Goal: Find specific page/section: Find specific page/section

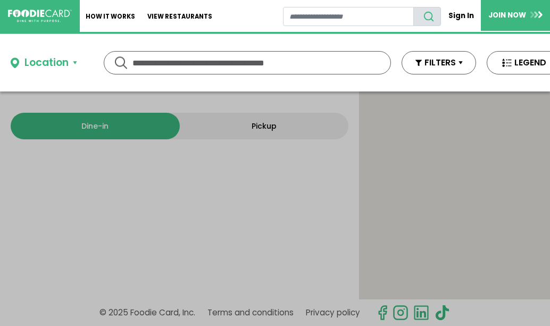
click at [201, 63] on input "text" at bounding box center [247, 63] width 230 height 22
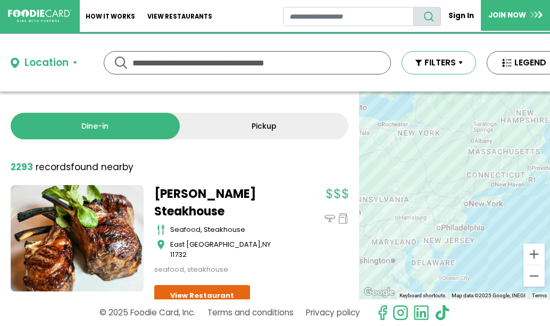
click at [459, 61] on button "FILTERS" at bounding box center [439, 62] width 74 height 23
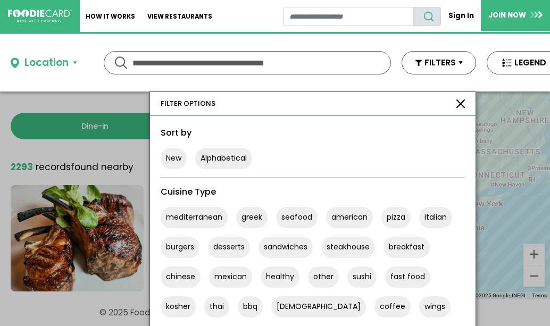
click at [211, 63] on input "text" at bounding box center [247, 63] width 230 height 22
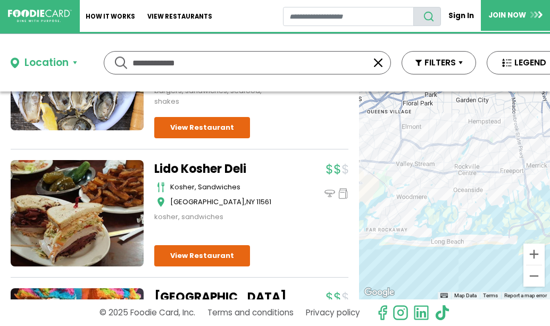
scroll to position [844, 0]
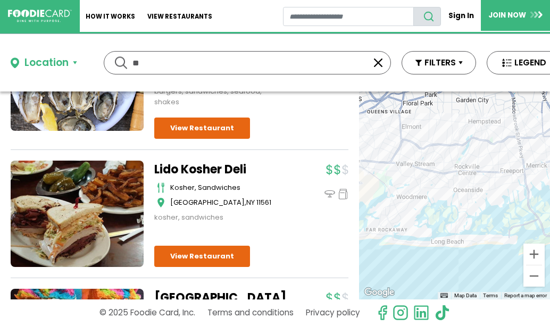
type input "*"
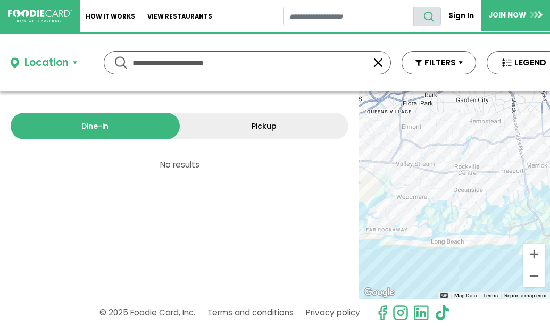
scroll to position [0, 0]
type input "*"
click at [54, 62] on div "Location" at bounding box center [46, 62] width 44 height 15
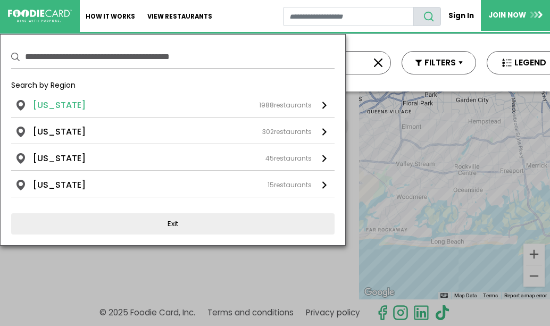
click at [60, 104] on li "[US_STATE]" at bounding box center [59, 105] width 53 height 13
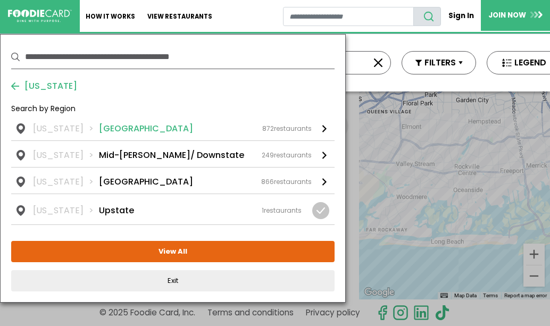
click at [119, 126] on li "[GEOGRAPHIC_DATA]" at bounding box center [146, 128] width 94 height 13
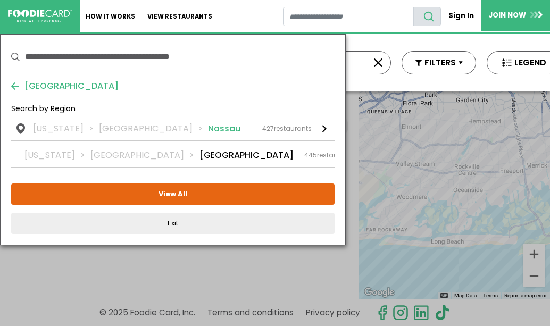
click at [208, 127] on li "Nassau" at bounding box center [224, 128] width 32 height 13
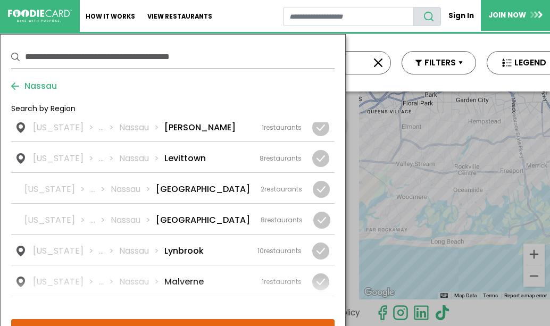
scroll to position [777, 0]
click at [182, 214] on li "[GEOGRAPHIC_DATA]" at bounding box center [203, 220] width 94 height 13
click at [287, 216] on div "8 restaurants" at bounding box center [282, 221] width 42 height 10
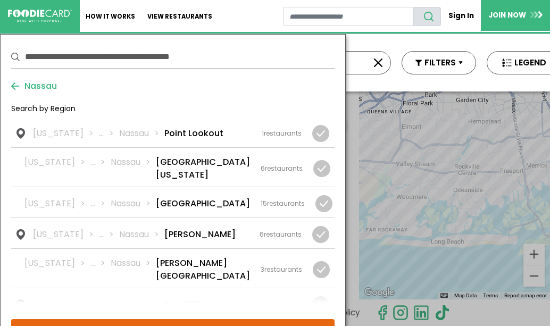
scroll to position [1516, 0]
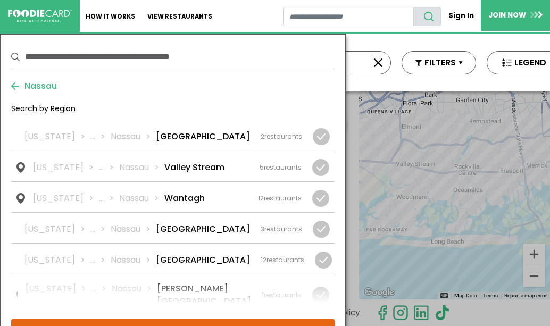
click at [374, 79] on div "Location Use my current location Search by Region [US_STATE] 1988 restaurants […" at bounding box center [286, 62] width 572 height 57
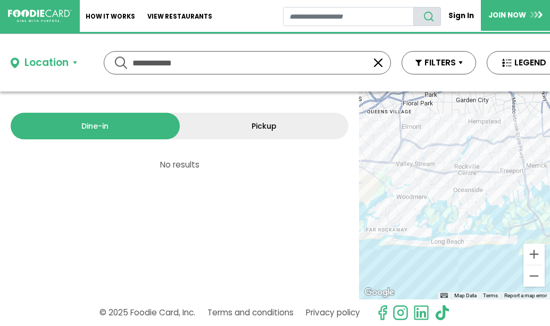
click at [223, 63] on input "**********" at bounding box center [247, 63] width 230 height 22
type input "*"
type input "**********"
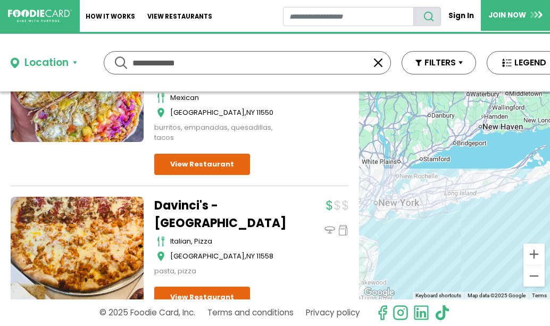
scroll to position [1508, 0]
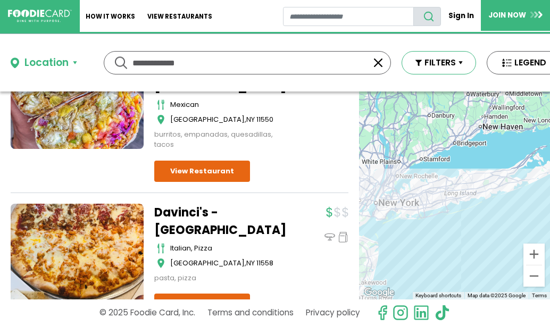
click at [442, 63] on button "FILTERS" at bounding box center [439, 62] width 74 height 23
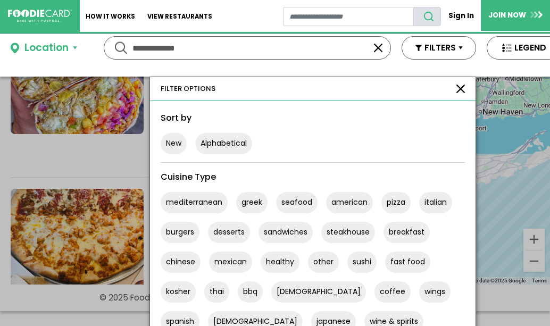
scroll to position [0, 0]
